Goal: Obtain resource: Download file/media

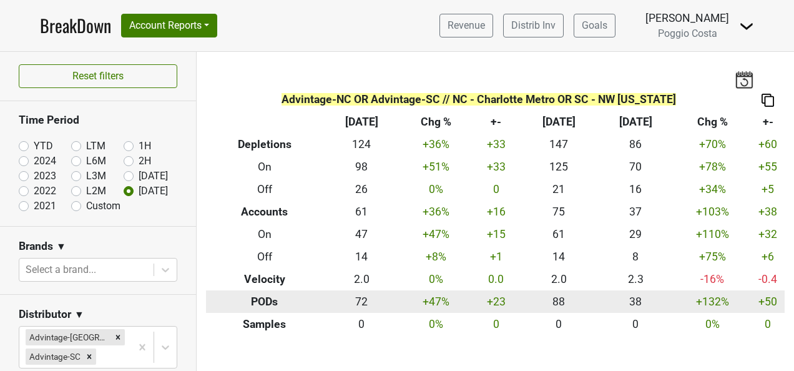
scroll to position [558, 0]
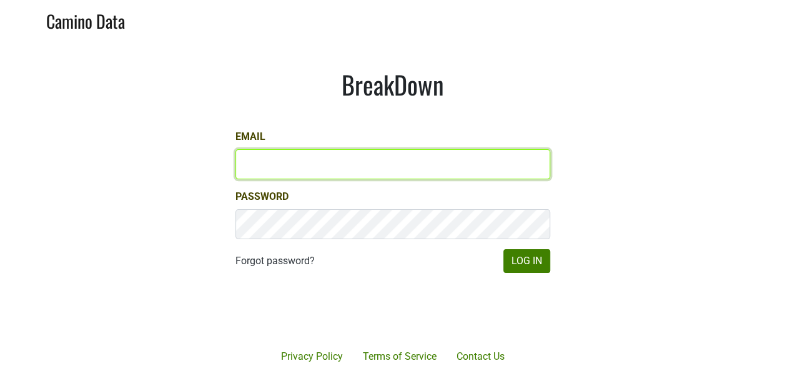
click at [356, 157] on input "Email" at bounding box center [392, 164] width 315 height 30
type input "[PERSON_NAME][EMAIL_ADDRESS][DOMAIN_NAME]"
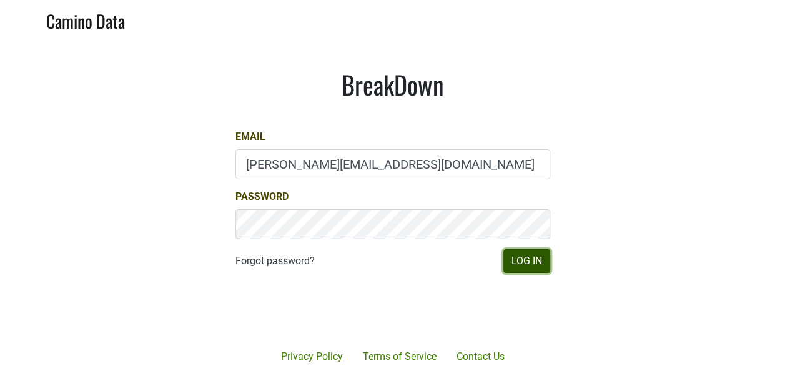
click at [515, 254] on button "Log In" at bounding box center [526, 261] width 47 height 24
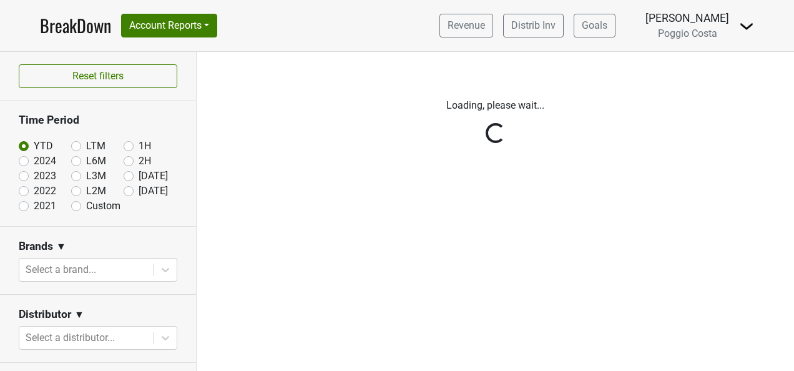
click at [126, 192] on div "Reset filters Time Period YTD LTM 1H 2024 L6M 2H 2023 L3M Aug '25 2022 L2M Sep …" at bounding box center [98, 211] width 197 height 319
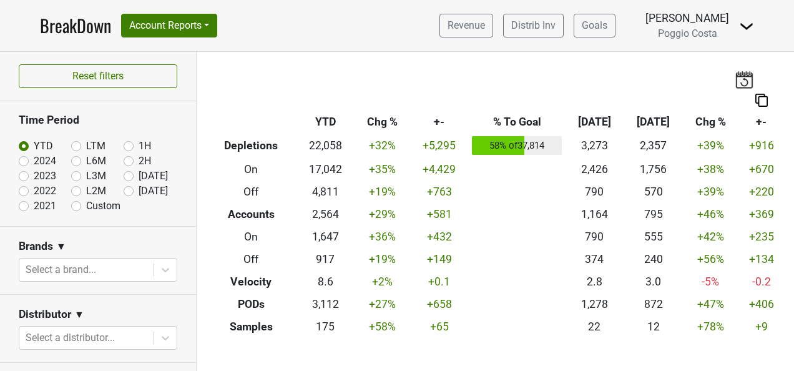
click at [139, 187] on label "Sep '25" at bounding box center [153, 191] width 29 height 15
click at [124, 187] on input "Sep '25" at bounding box center [149, 190] width 50 height 12
radio input "true"
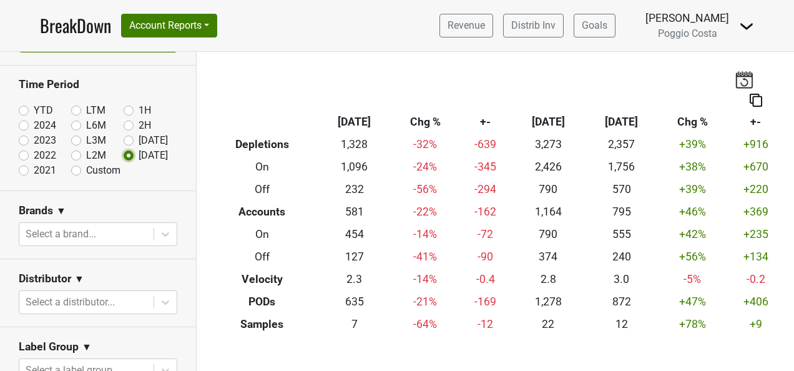
scroll to position [62, 0]
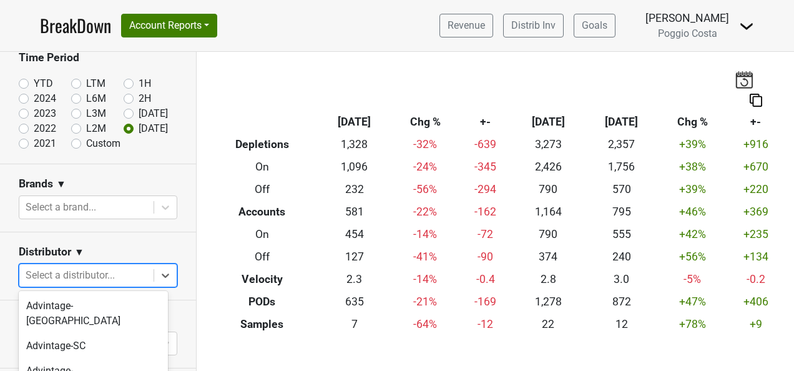
click at [115, 273] on body "BreakDown Account Reports SuperRanker Map Award Progress Chain Compliance CRM N…" at bounding box center [397, 185] width 794 height 371
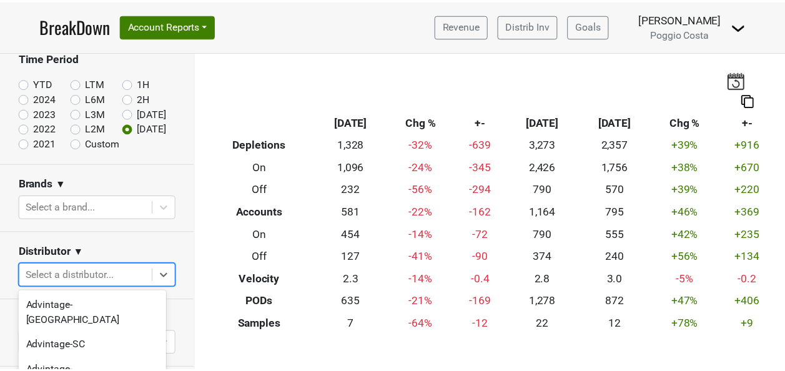
scroll to position [107, 0]
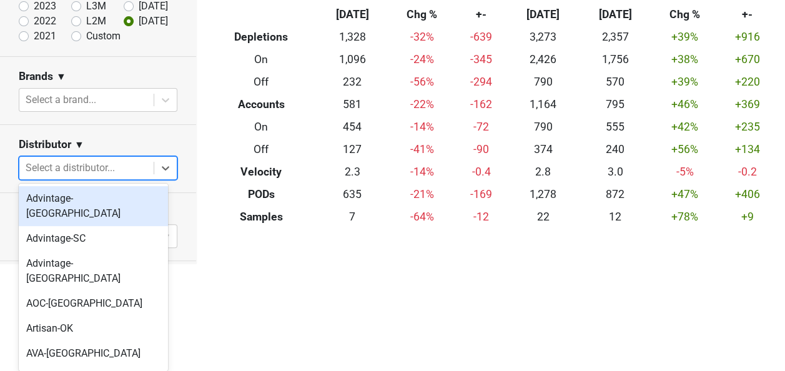
click at [111, 204] on div "Advintage-[GEOGRAPHIC_DATA]" at bounding box center [93, 206] width 149 height 40
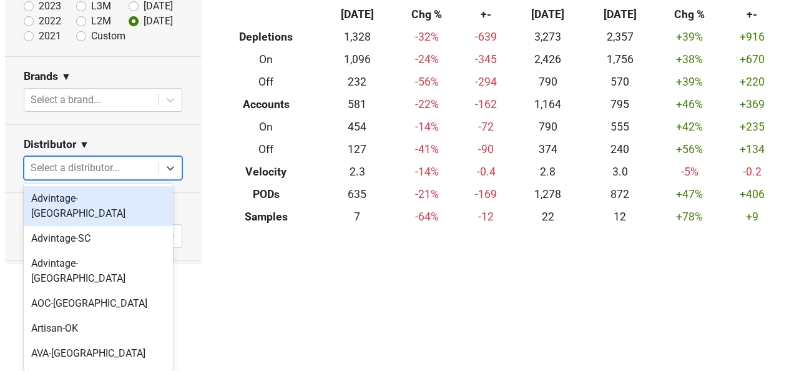
scroll to position [0, 0]
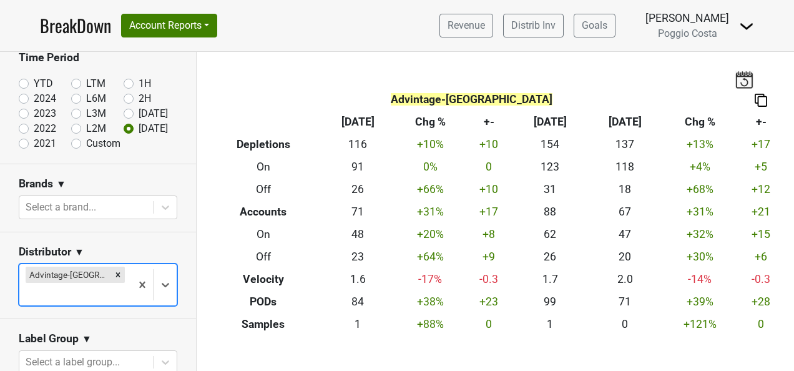
click at [111, 281] on body "BreakDown Account Reports SuperRanker Map Award Progress Chain Compliance CRM N…" at bounding box center [397, 185] width 794 height 371
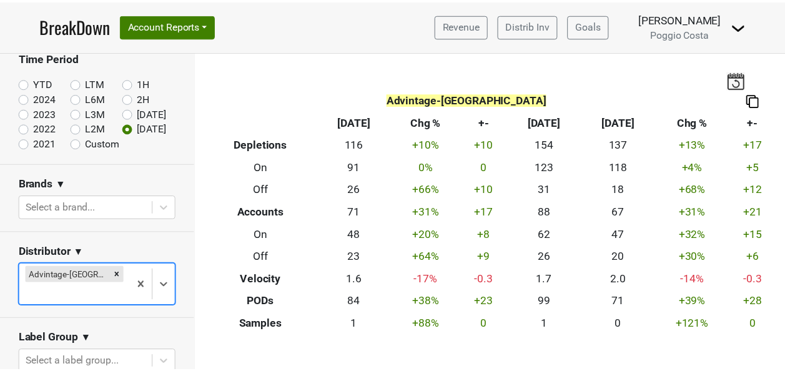
scroll to position [107, 0]
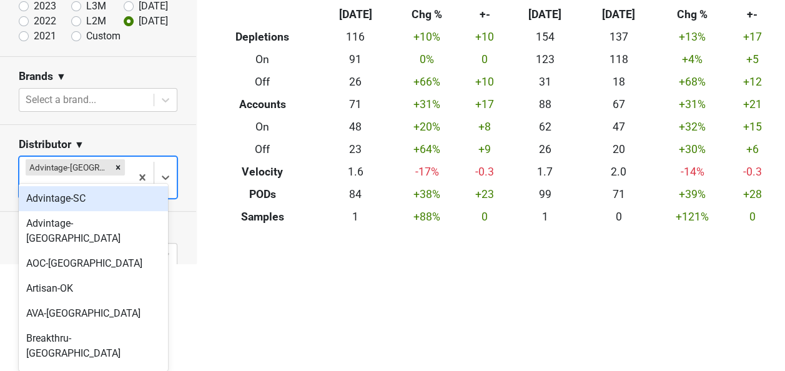
click at [123, 196] on div "Advintage-SC" at bounding box center [93, 198] width 149 height 25
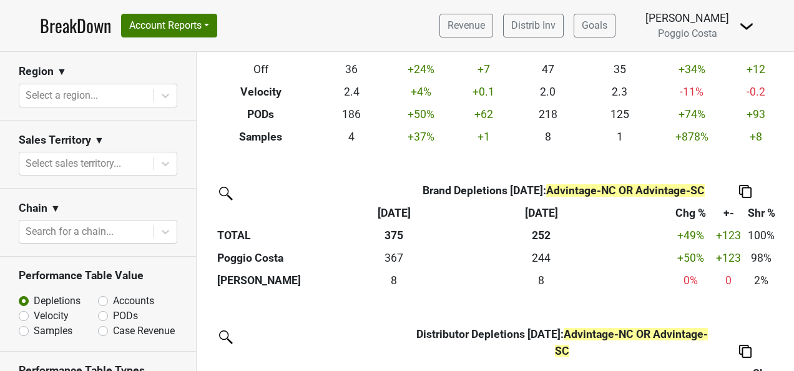
scroll to position [477, 0]
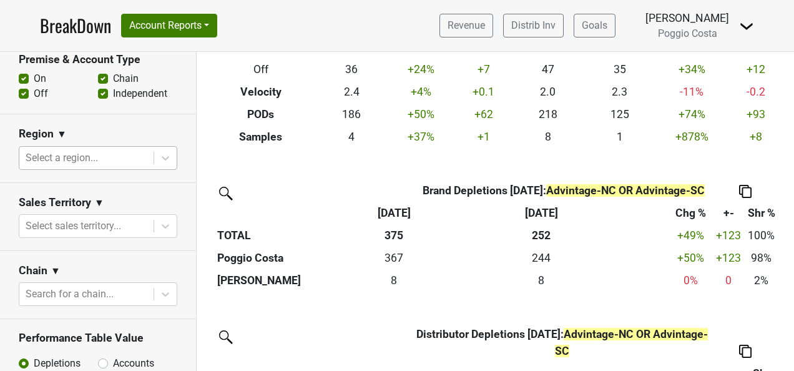
click at [115, 156] on div at bounding box center [87, 157] width 122 height 17
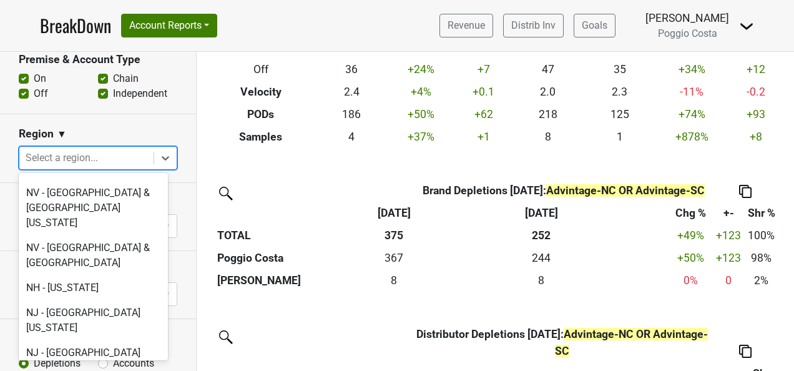
scroll to position [2623, 0]
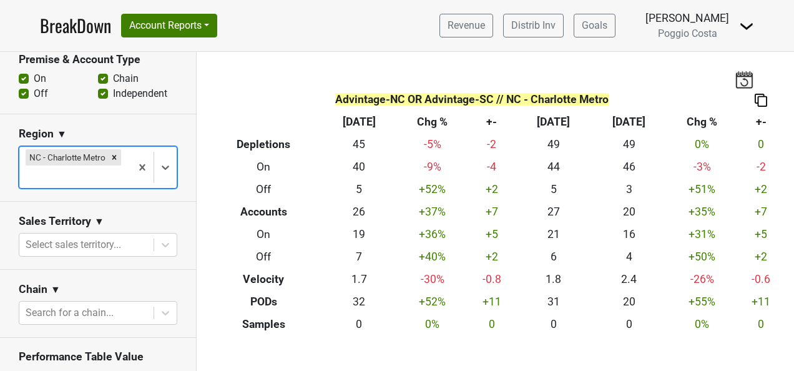
click at [109, 171] on div at bounding box center [75, 176] width 99 height 17
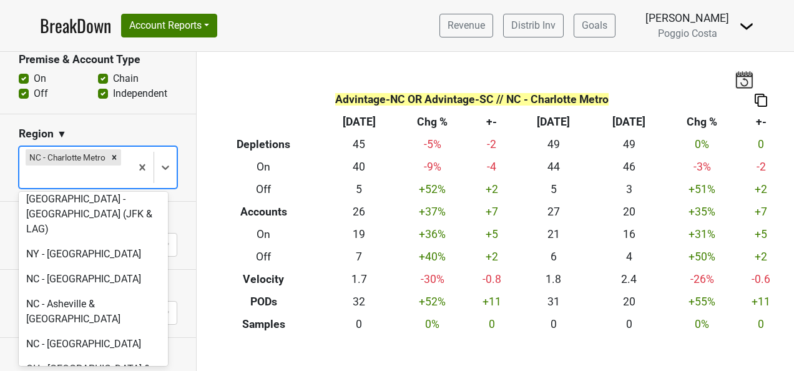
scroll to position [2998, 0]
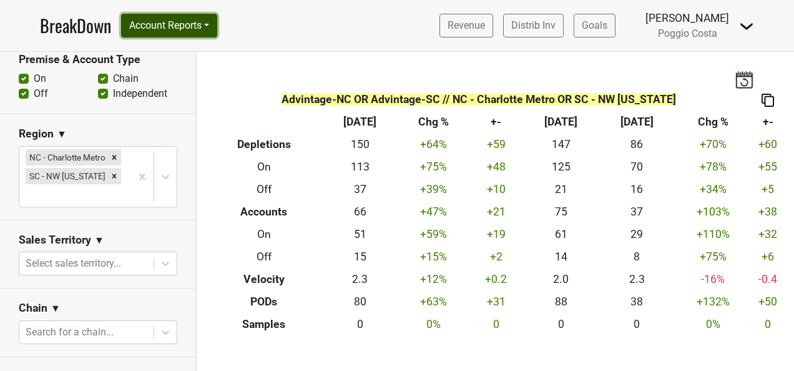
click at [183, 22] on button "Account Reports" at bounding box center [169, 26] width 96 height 24
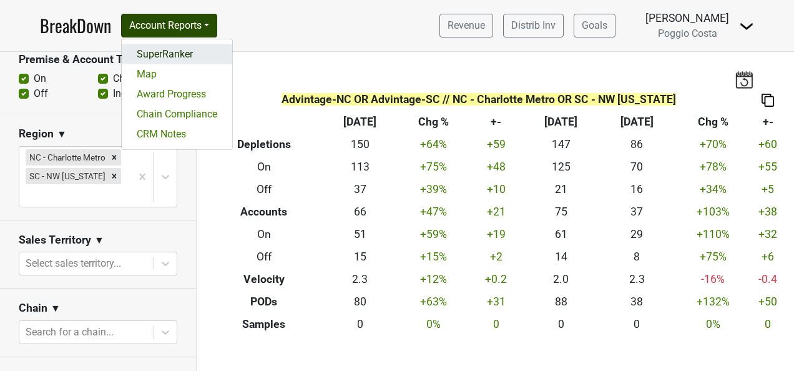
click at [188, 55] on link "SuperRanker" at bounding box center [177, 54] width 111 height 20
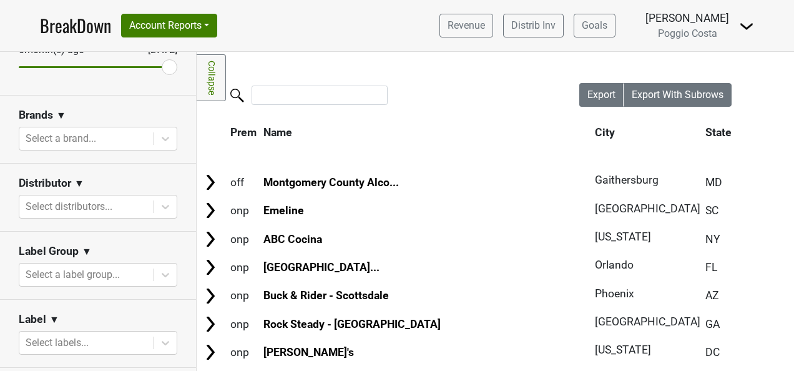
scroll to position [176, 0]
click at [125, 208] on div at bounding box center [87, 203] width 122 height 17
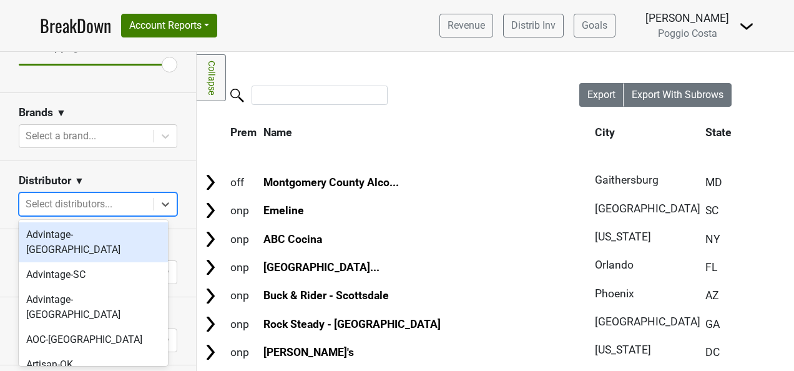
click at [123, 239] on div "Advintage-[GEOGRAPHIC_DATA]" at bounding box center [93, 242] width 149 height 40
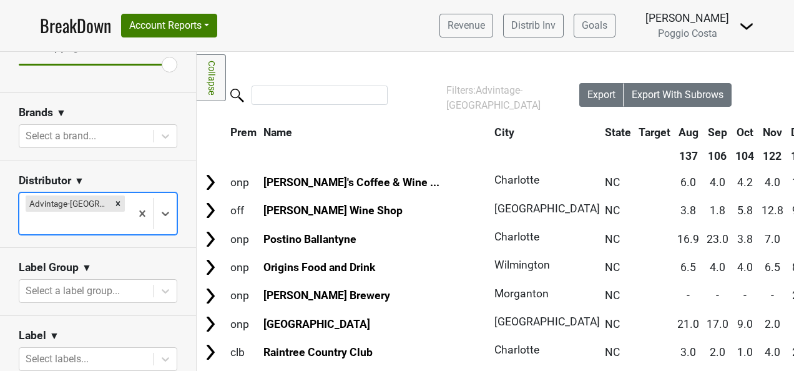
click at [114, 214] on div at bounding box center [75, 222] width 99 height 17
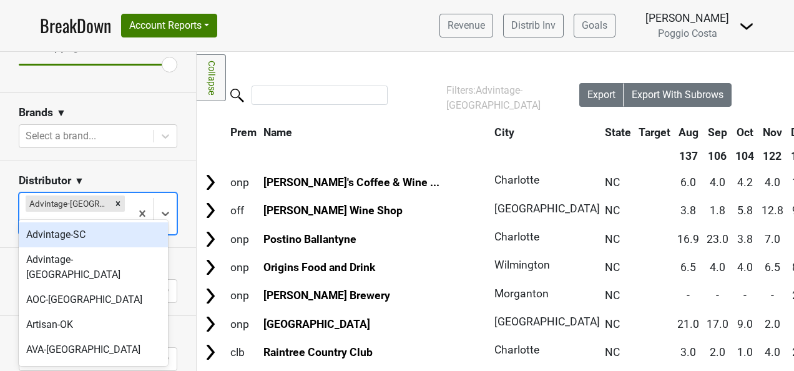
click at [111, 234] on div "Advintage-SC" at bounding box center [93, 234] width 149 height 25
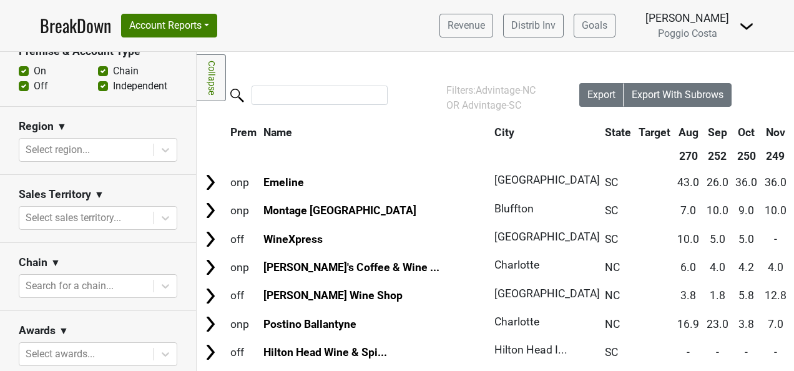
scroll to position [551, 0]
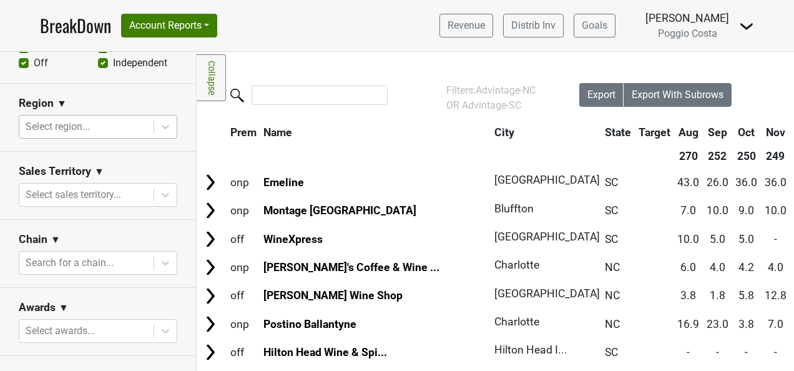
click at [103, 129] on div at bounding box center [87, 126] width 122 height 17
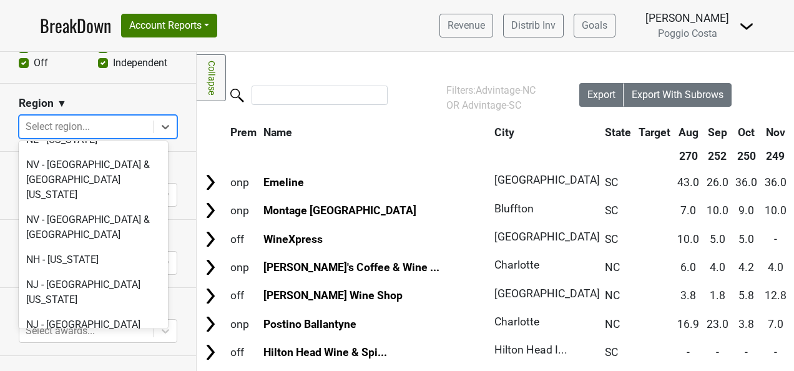
scroll to position [2623, 0]
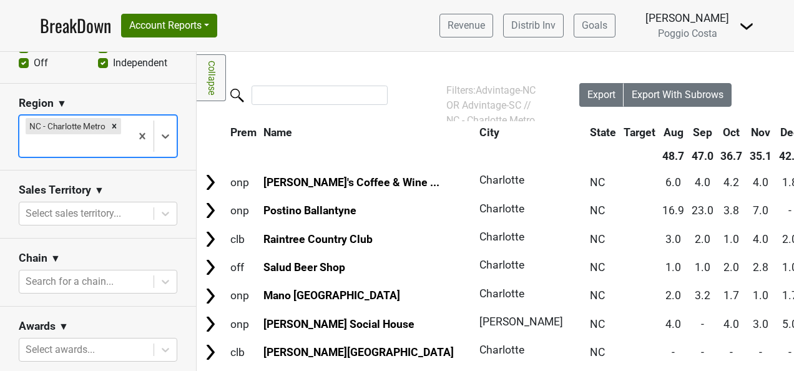
click at [111, 142] on div at bounding box center [75, 145] width 99 height 17
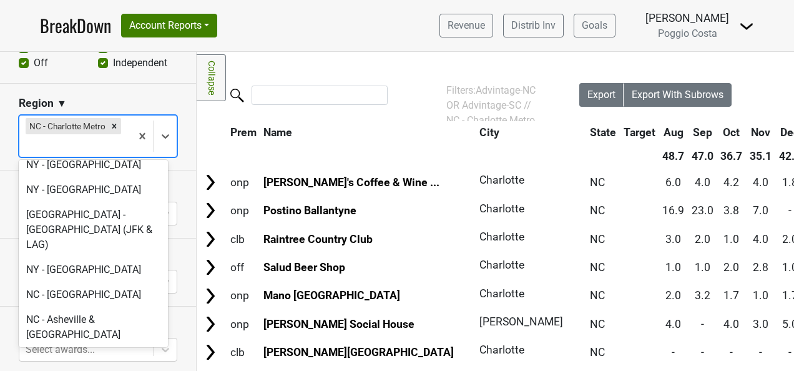
scroll to position [2998, 0]
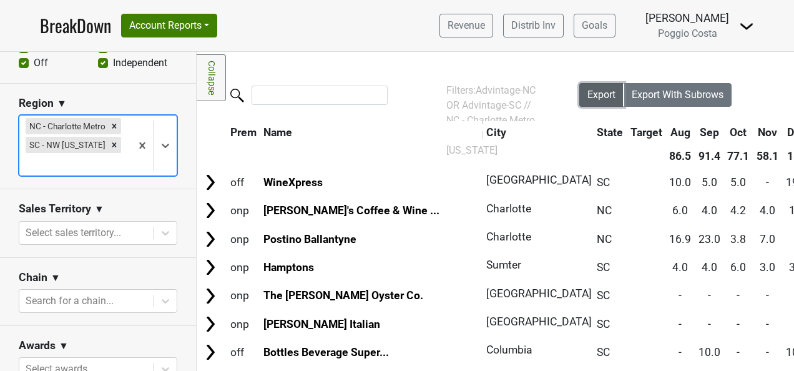
click at [603, 91] on span "Export" at bounding box center [602, 95] width 28 height 12
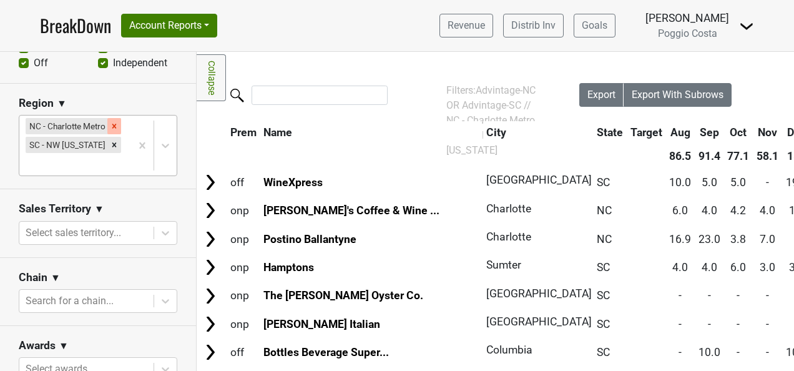
click at [112, 118] on div "Remove NC - Charlotte Metro" at bounding box center [114, 126] width 14 height 16
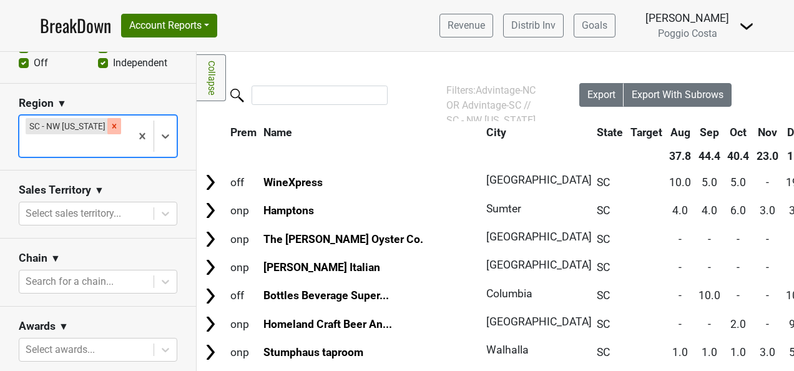
click at [110, 122] on icon "Remove SC - NW South Carolina" at bounding box center [114, 126] width 9 height 9
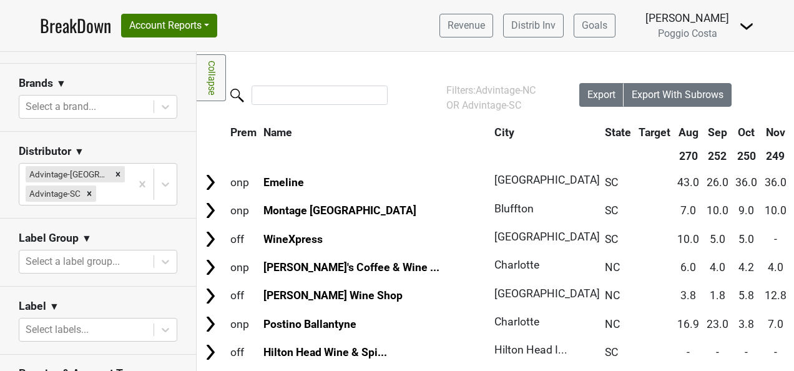
scroll to position [176, 0]
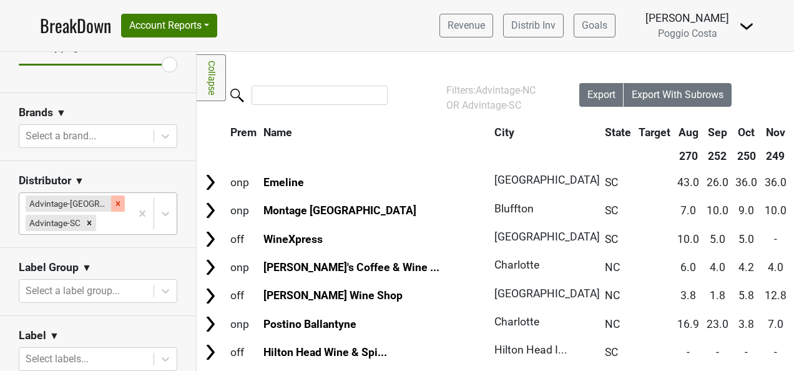
click at [116, 201] on icon "Remove Advintage-NC" at bounding box center [118, 203] width 4 height 4
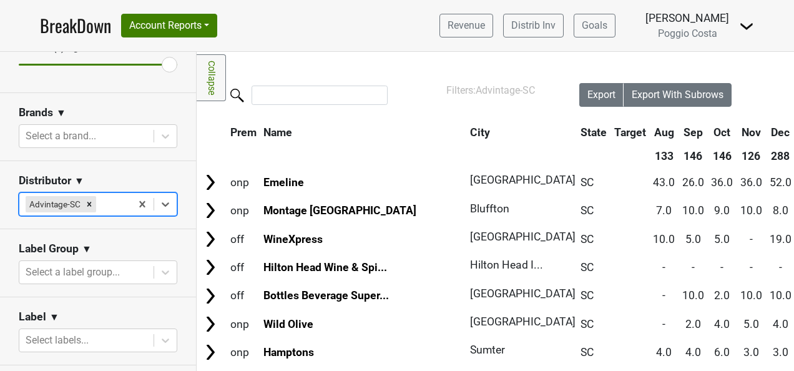
click at [87, 200] on icon "Remove Advintage-SC" at bounding box center [89, 204] width 9 height 9
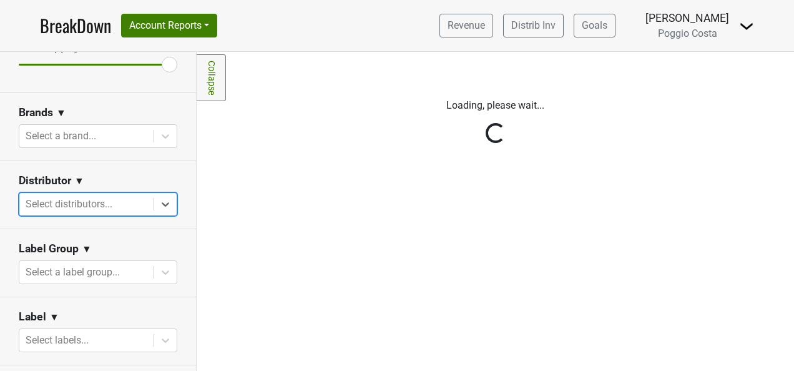
click at [87, 200] on div "Reset filters Purchased Within Last... [DATE] [DATE] Nonbuy For Last... [DATE] …" at bounding box center [98, 211] width 197 height 319
click at [107, 199] on div at bounding box center [87, 203] width 122 height 17
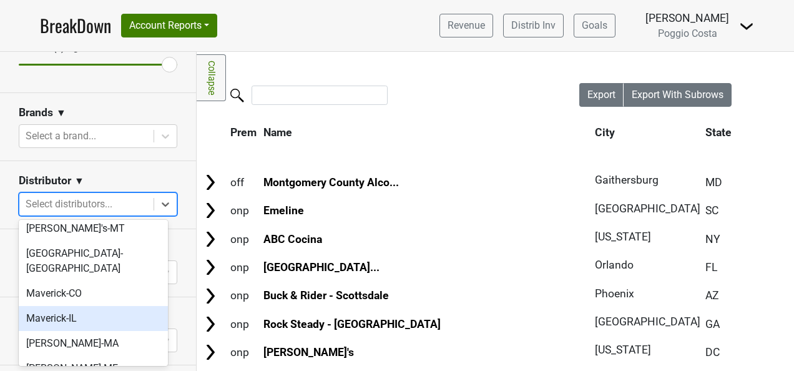
scroll to position [437, 0]
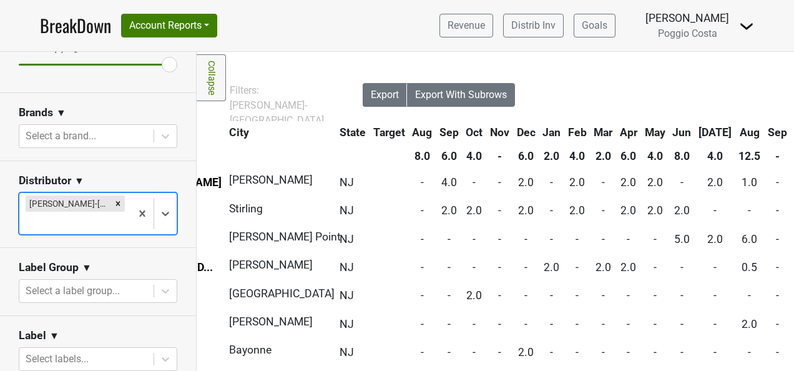
scroll to position [0, 0]
